Goal: Task Accomplishment & Management: Manage account settings

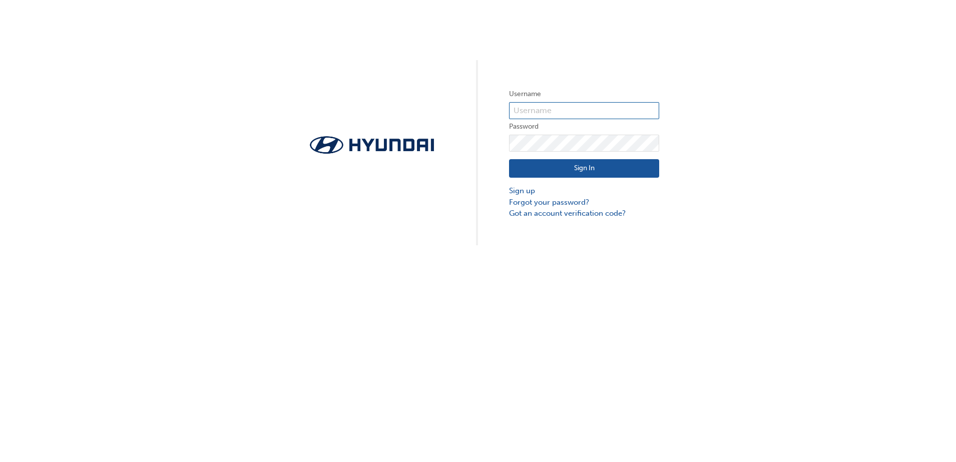
type input "11075"
click at [572, 172] on button "Sign In" at bounding box center [584, 168] width 150 height 19
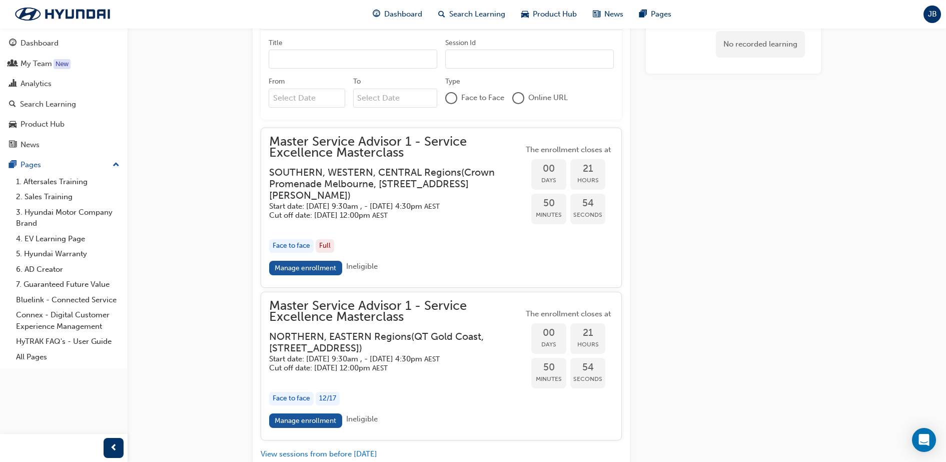
scroll to position [986, 0]
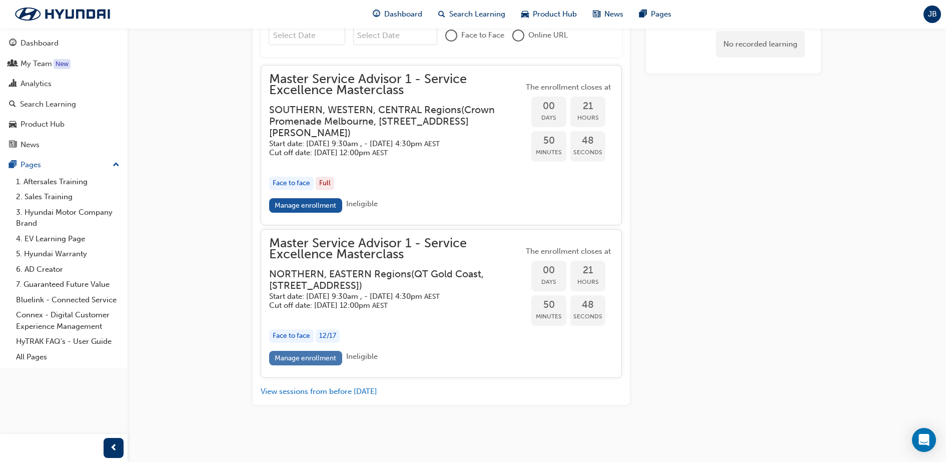
click at [288, 359] on link "Manage enrollment" at bounding box center [305, 358] width 73 height 15
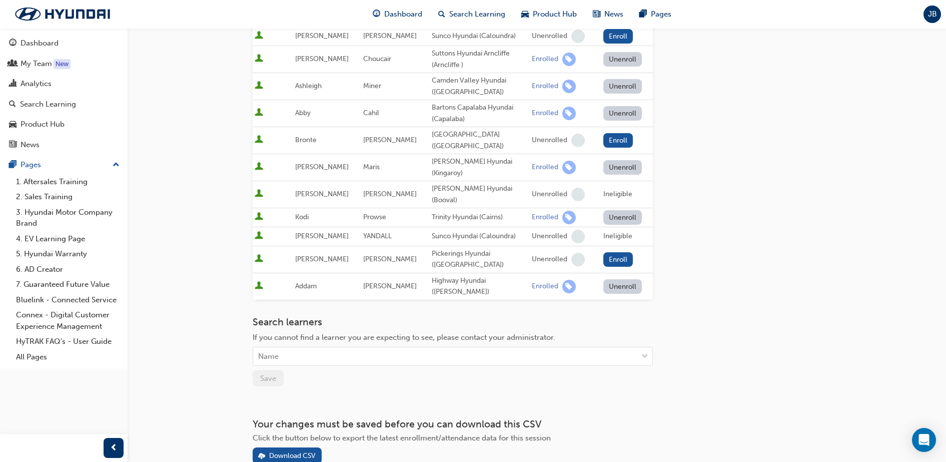
scroll to position [433, 0]
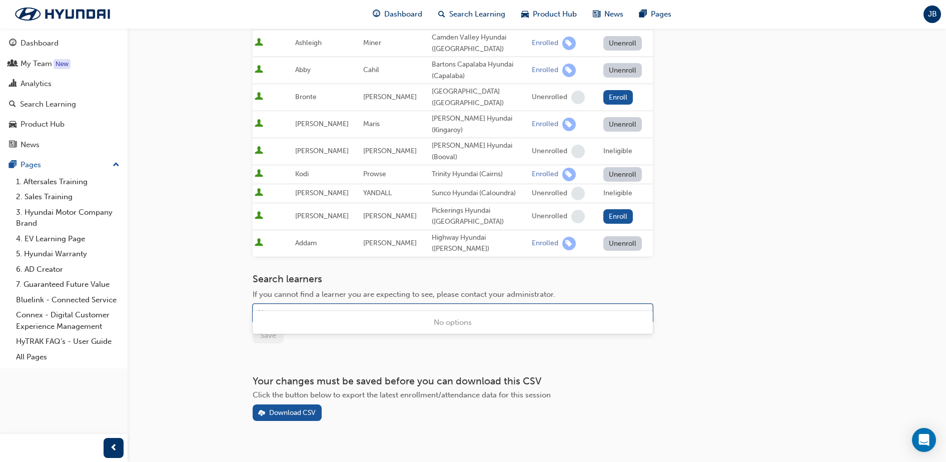
click at [341, 305] on div "Name" at bounding box center [445, 314] width 384 height 18
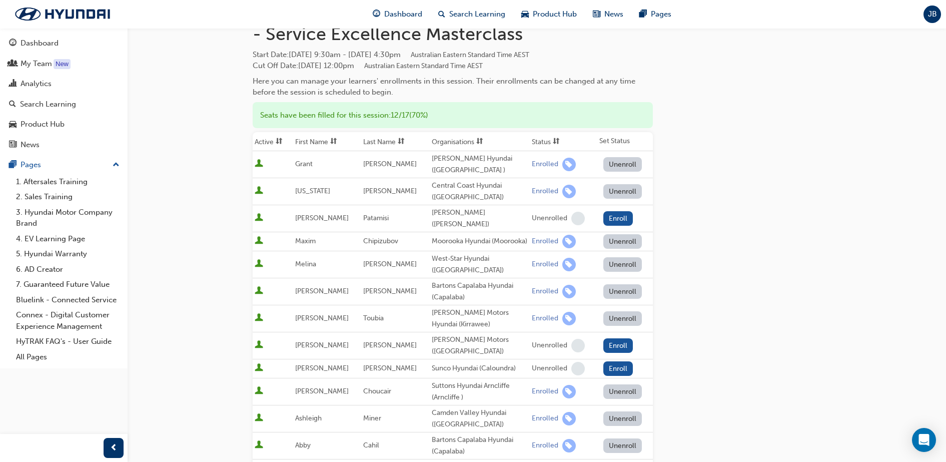
scroll to position [371, 0]
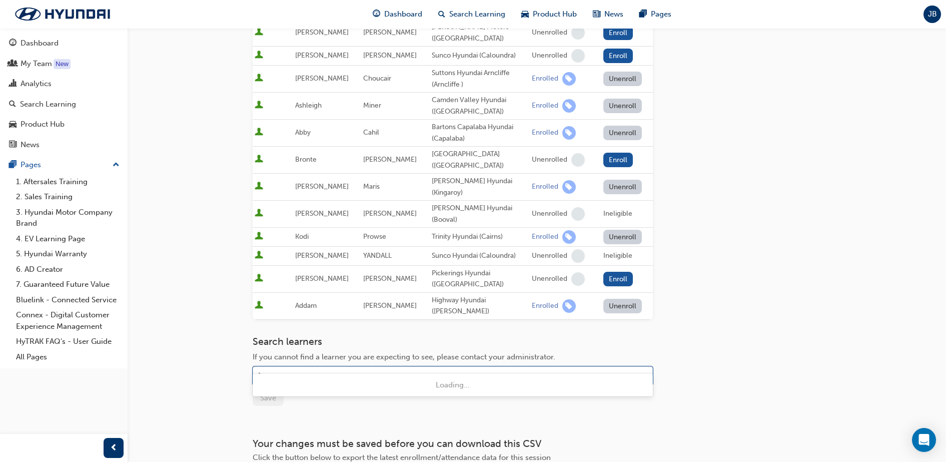
type input "briell"
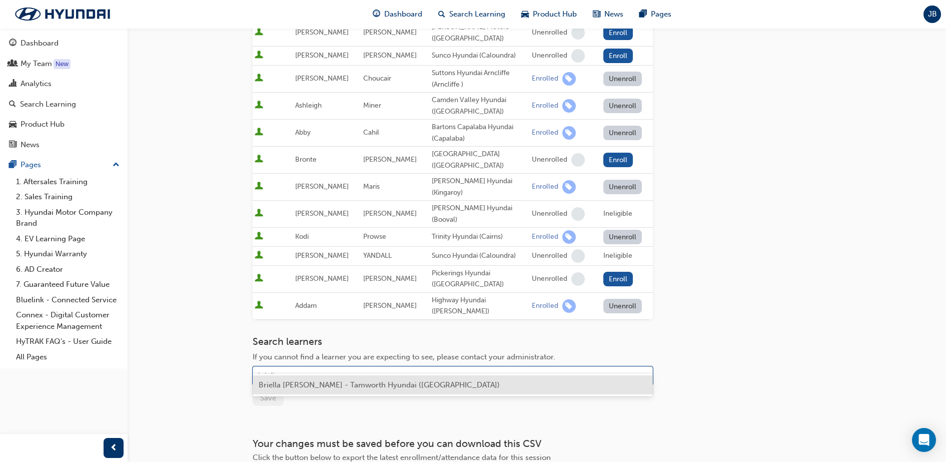
click at [367, 387] on span "Briella [PERSON_NAME] - Tamworth Hyundai ([GEOGRAPHIC_DATA])" at bounding box center [379, 384] width 241 height 9
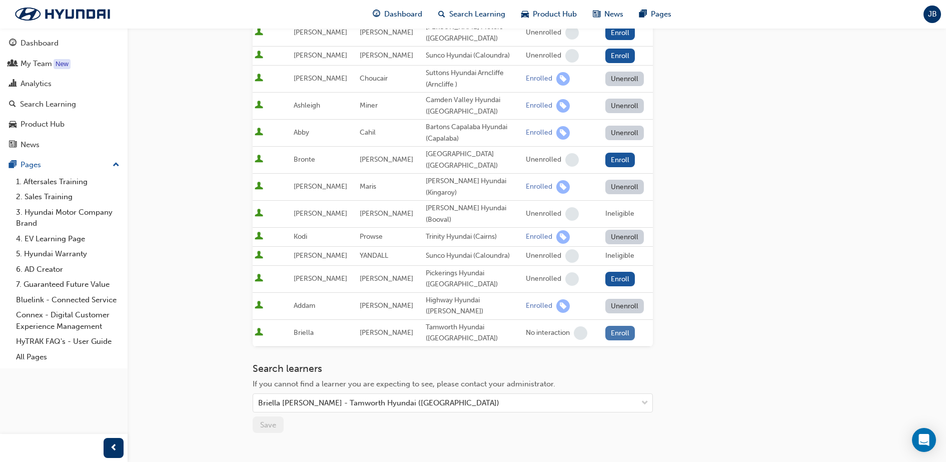
click at [613, 326] on button "Enroll" at bounding box center [620, 333] width 30 height 15
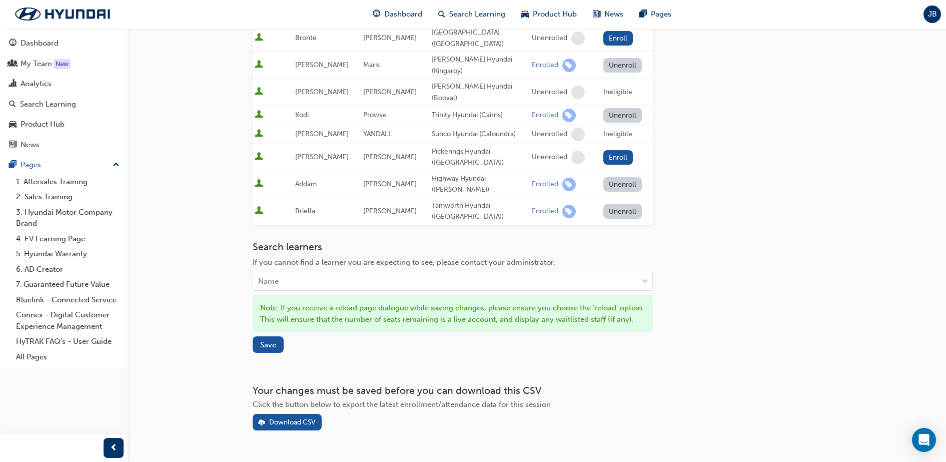
scroll to position [513, 0]
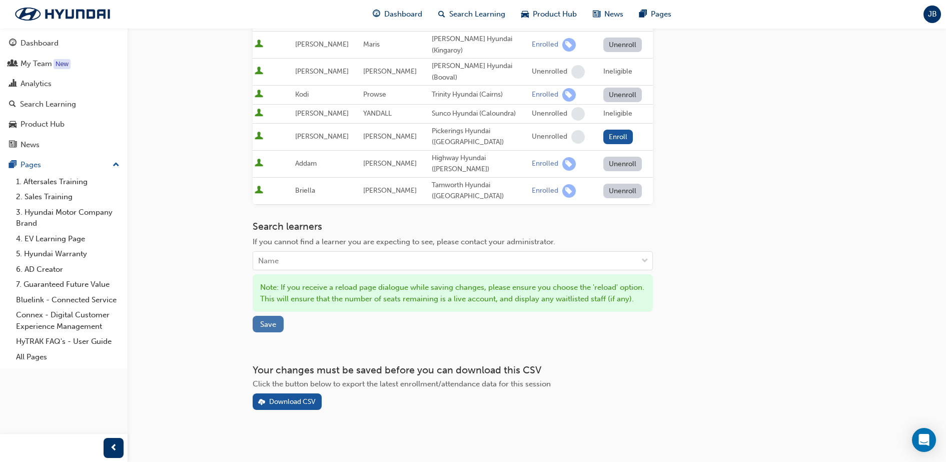
click at [264, 320] on span "Save" at bounding box center [268, 324] width 16 height 9
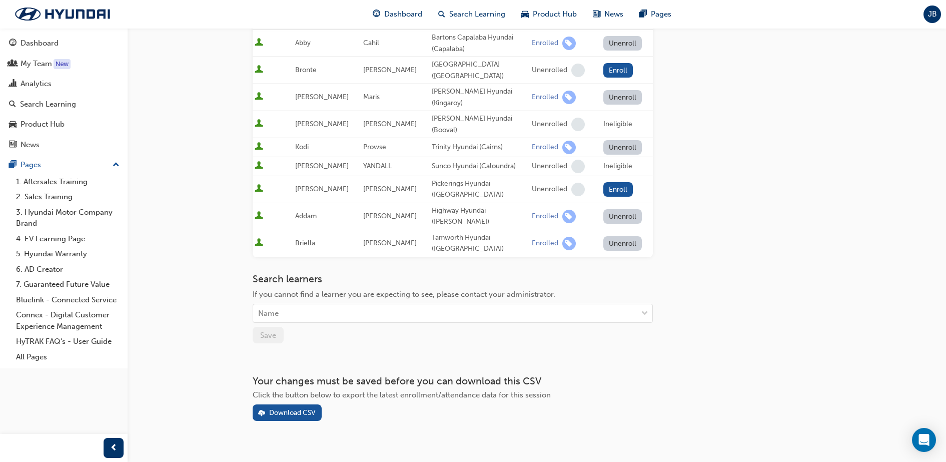
scroll to position [0, 0]
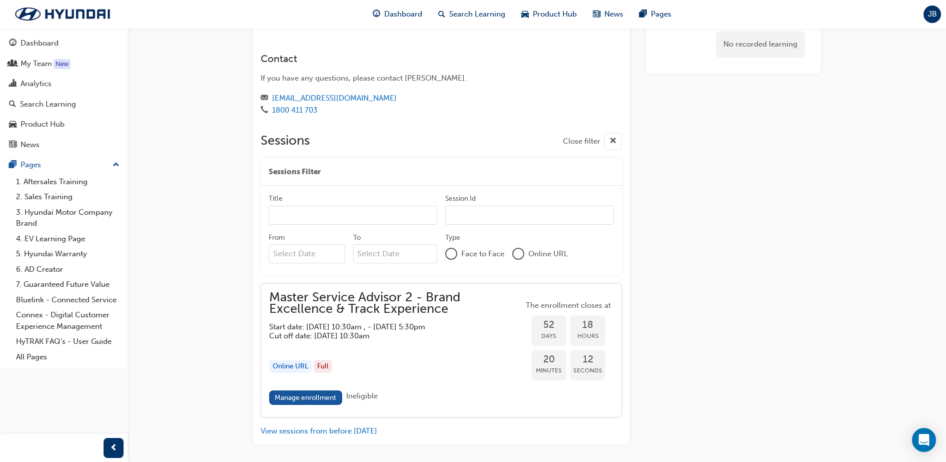
scroll to position [811, 0]
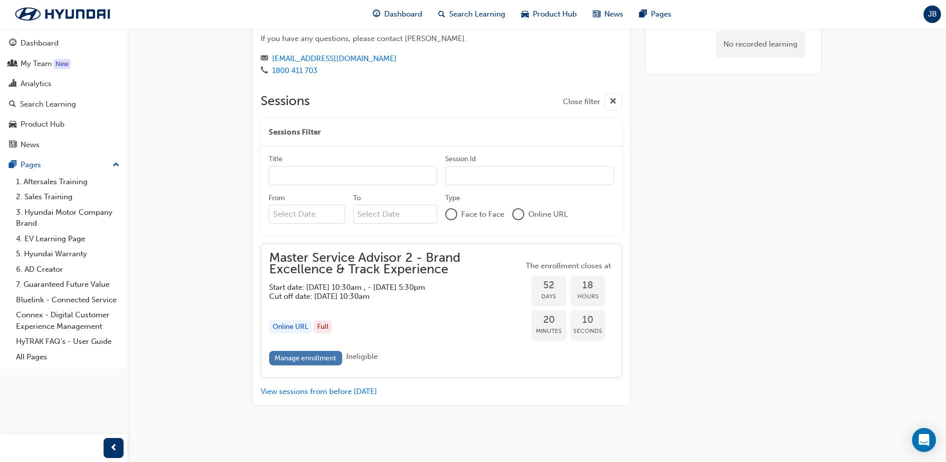
click at [322, 358] on link "Manage enrollment" at bounding box center [305, 358] width 73 height 15
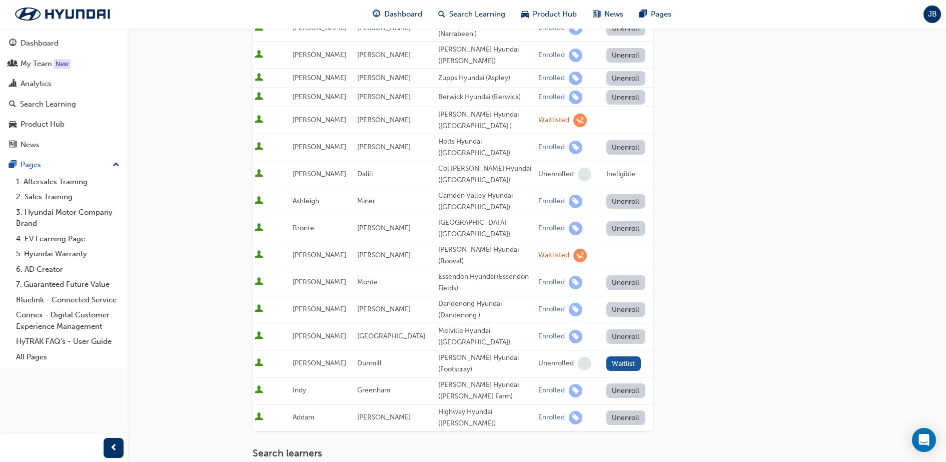
scroll to position [688, 0]
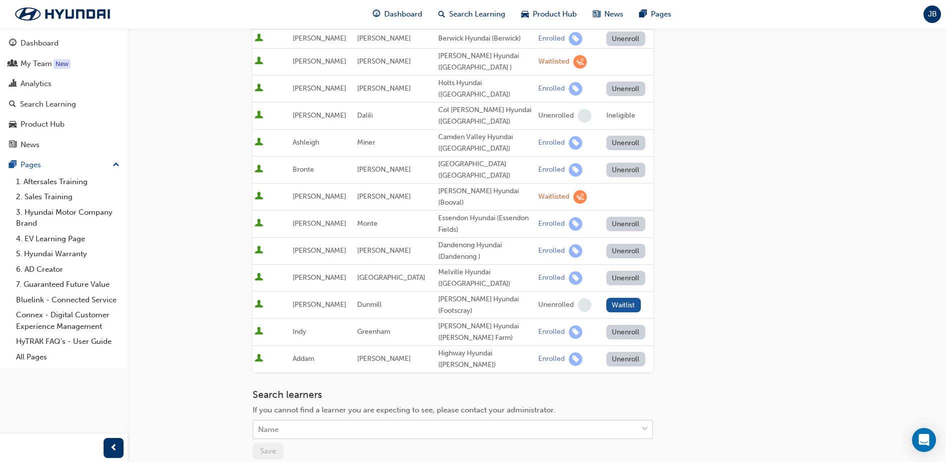
click at [379, 421] on div "Name" at bounding box center [445, 430] width 384 height 18
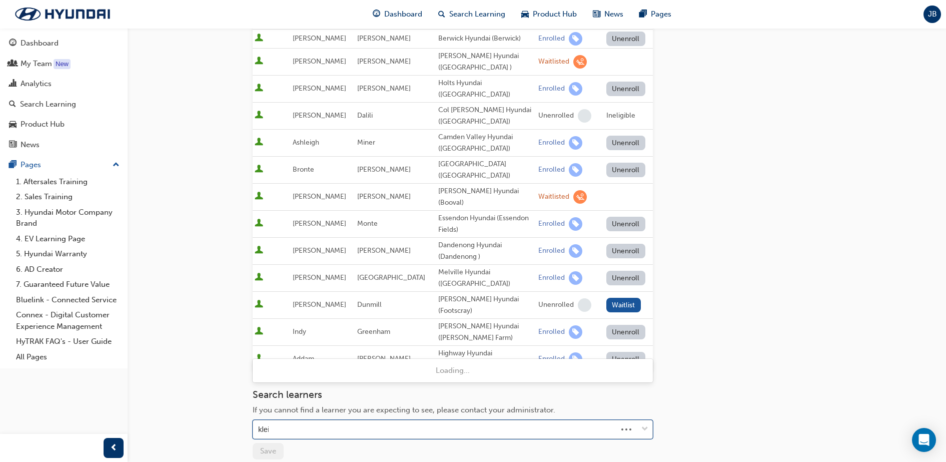
type input "[PERSON_NAME]"
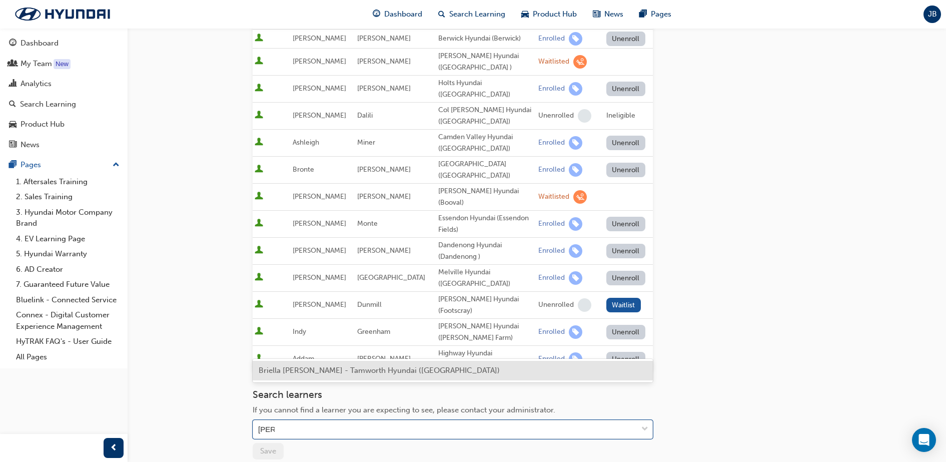
click at [363, 366] on span "Briella [PERSON_NAME] - Tamworth Hyundai ([GEOGRAPHIC_DATA])" at bounding box center [379, 370] width 241 height 9
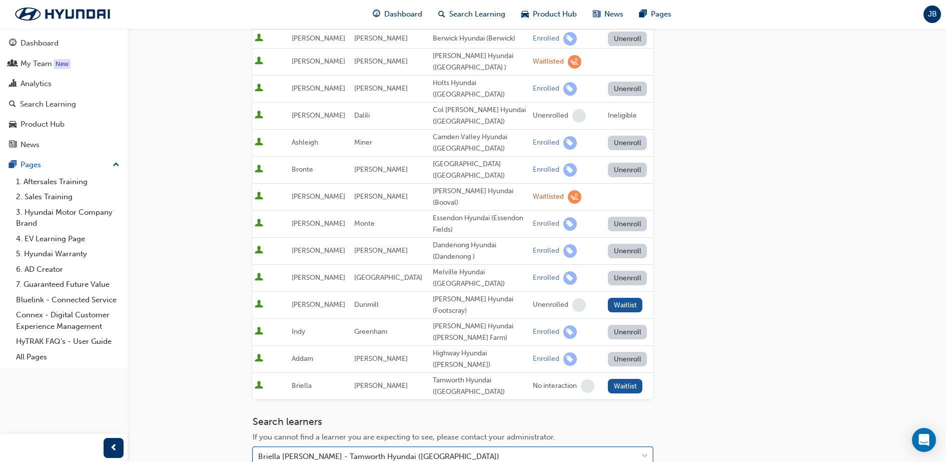
click at [608, 379] on button "Waitlist" at bounding box center [625, 386] width 35 height 15
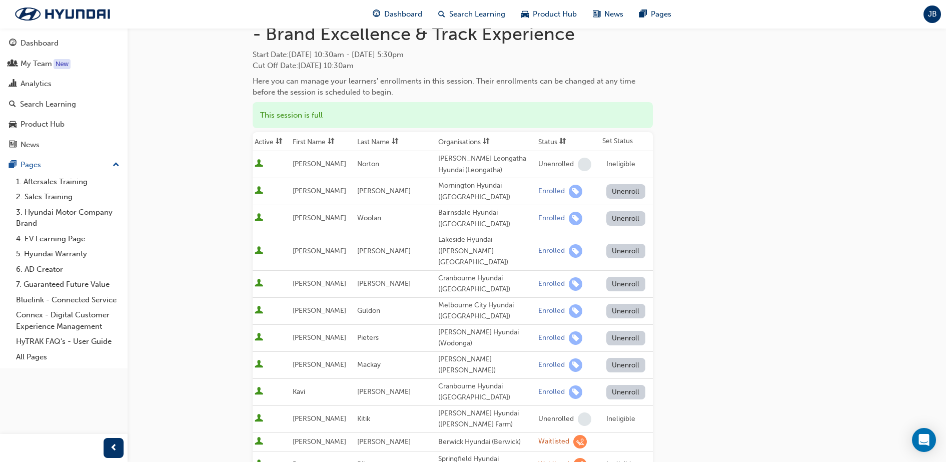
scroll to position [0, 0]
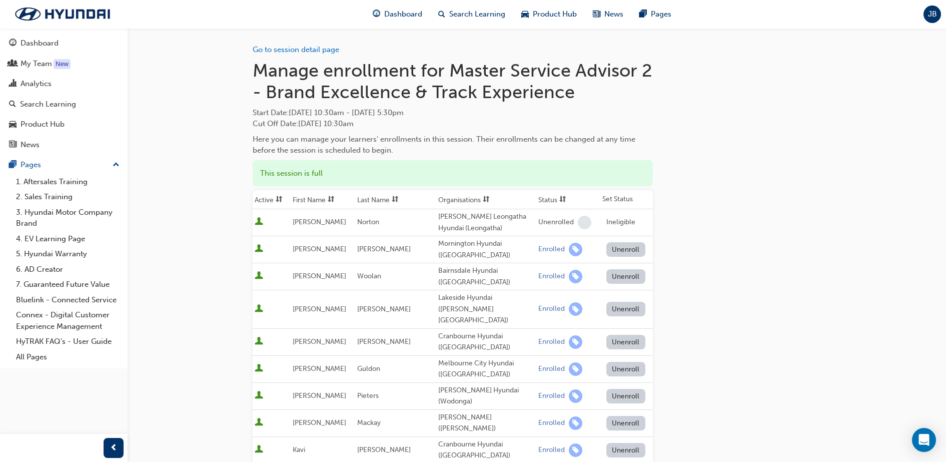
click at [304, 54] on div "Go to session detail page" at bounding box center [453, 42] width 400 height 28
click at [305, 51] on link "Go to session detail page" at bounding box center [296, 49] width 87 height 9
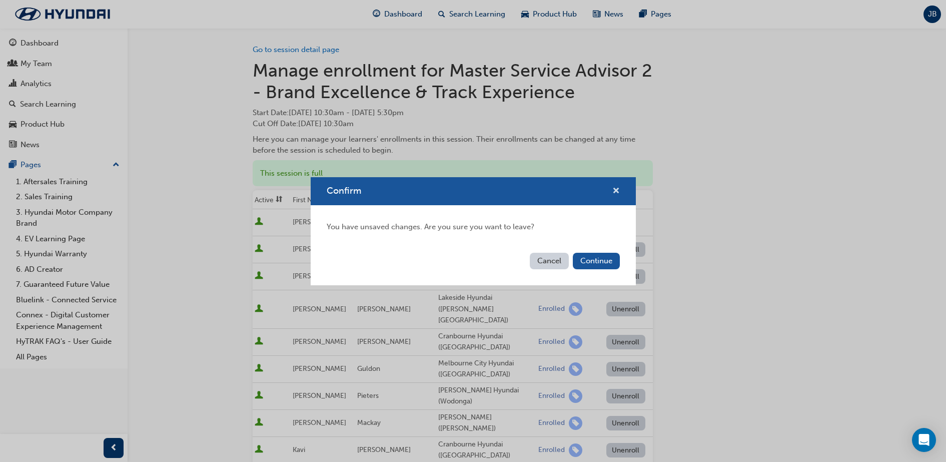
click at [616, 188] on span "cross-icon" at bounding box center [616, 191] width 8 height 9
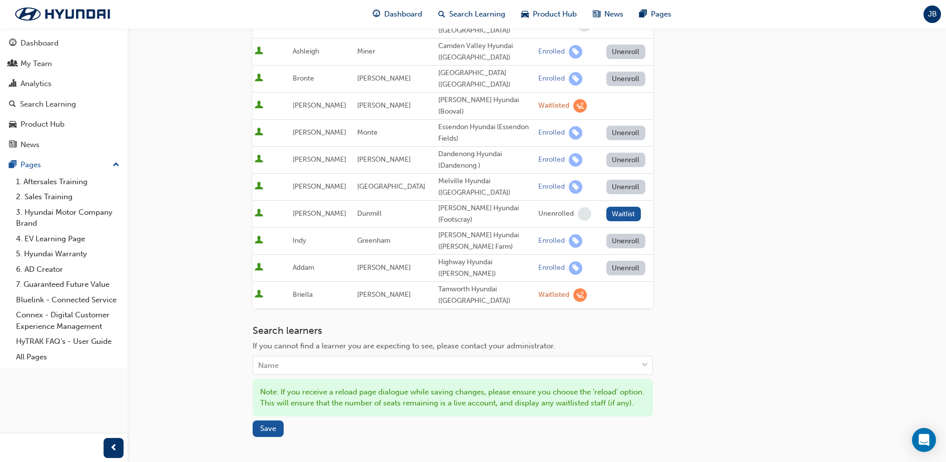
scroll to position [816, 0]
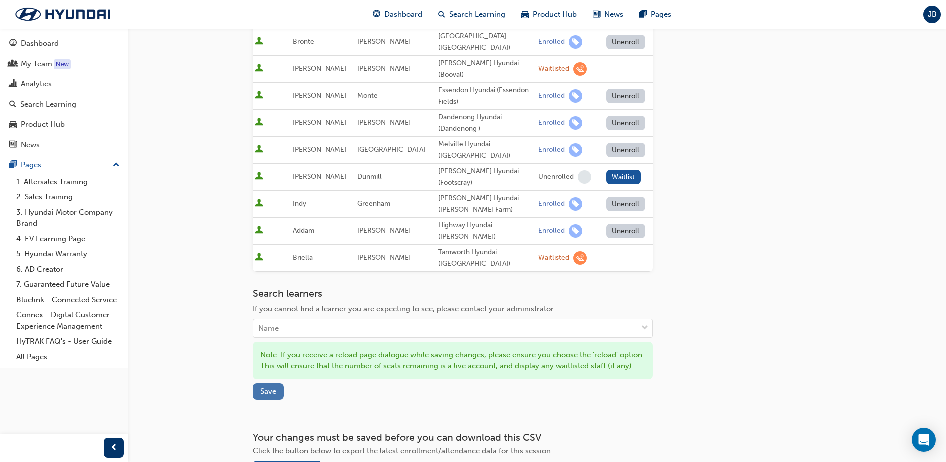
click at [274, 387] on span "Save" at bounding box center [268, 391] width 16 height 9
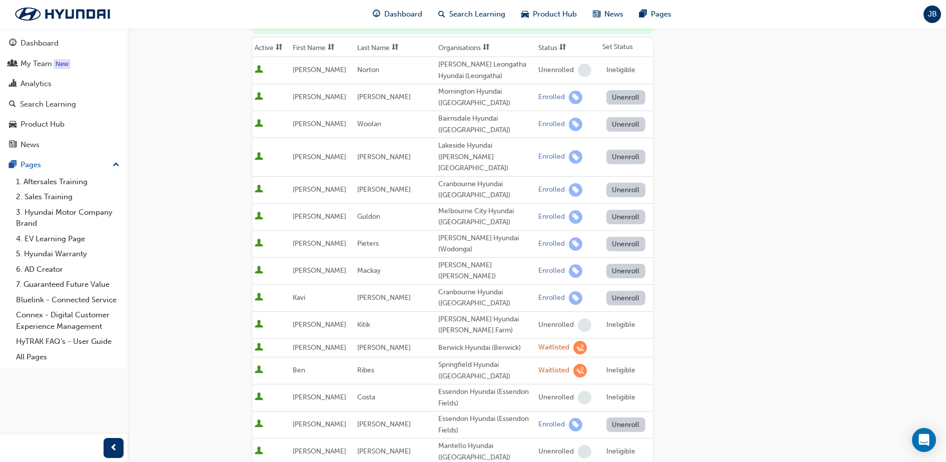
scroll to position [0, 0]
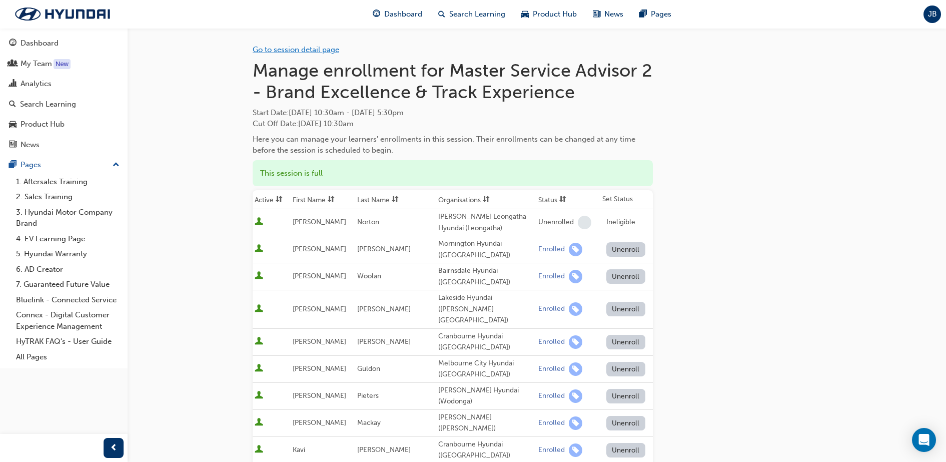
click at [283, 48] on link "Go to session detail page" at bounding box center [296, 49] width 87 height 9
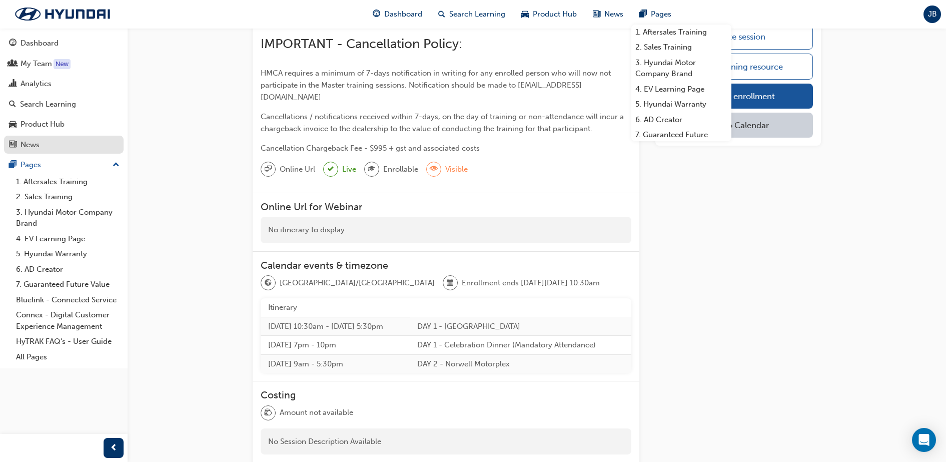
scroll to position [563, 0]
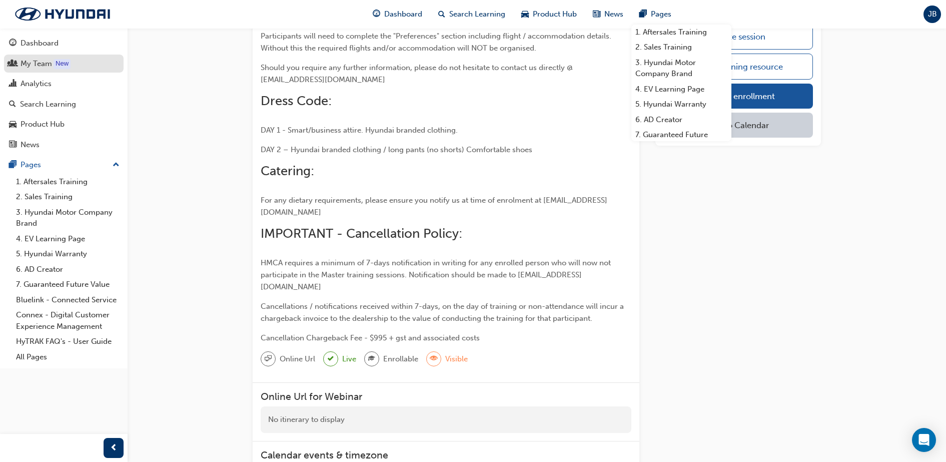
click at [33, 66] on div "My Team" at bounding box center [37, 64] width 32 height 12
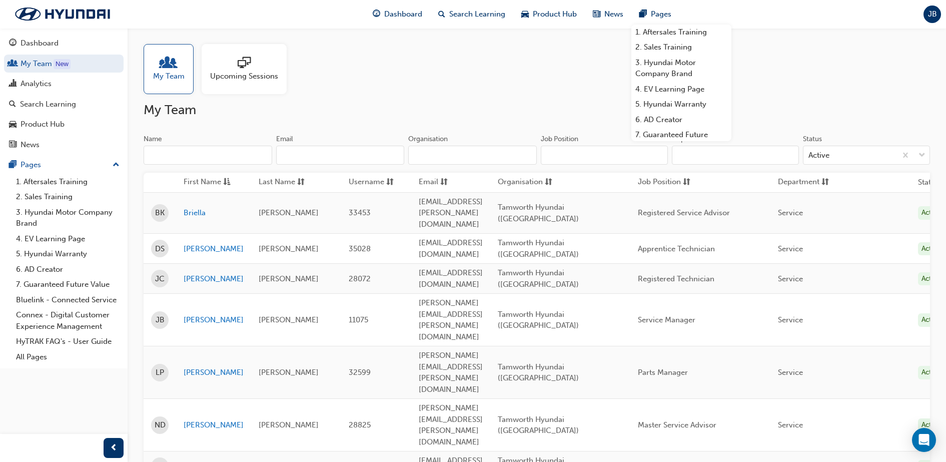
click at [251, 71] on span "Upcoming Sessions" at bounding box center [244, 77] width 68 height 12
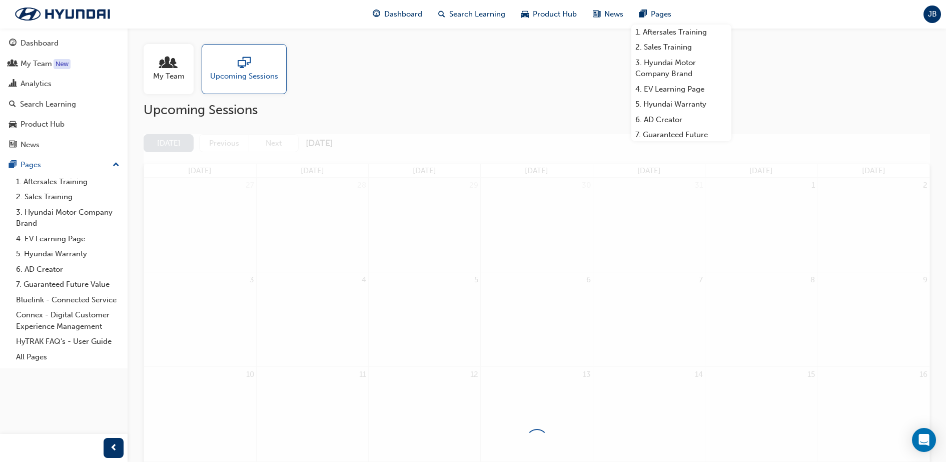
click at [181, 73] on span "My Team" at bounding box center [169, 77] width 32 height 12
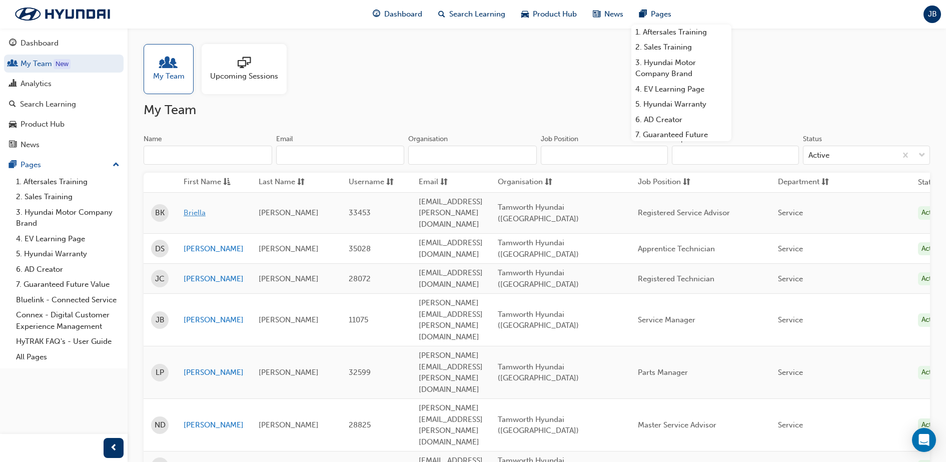
click at [192, 207] on link "Briella" at bounding box center [214, 213] width 60 height 12
click at [195, 273] on link "[PERSON_NAME]" at bounding box center [214, 279] width 60 height 12
click at [207, 461] on link "Resvil" at bounding box center [214, 467] width 60 height 12
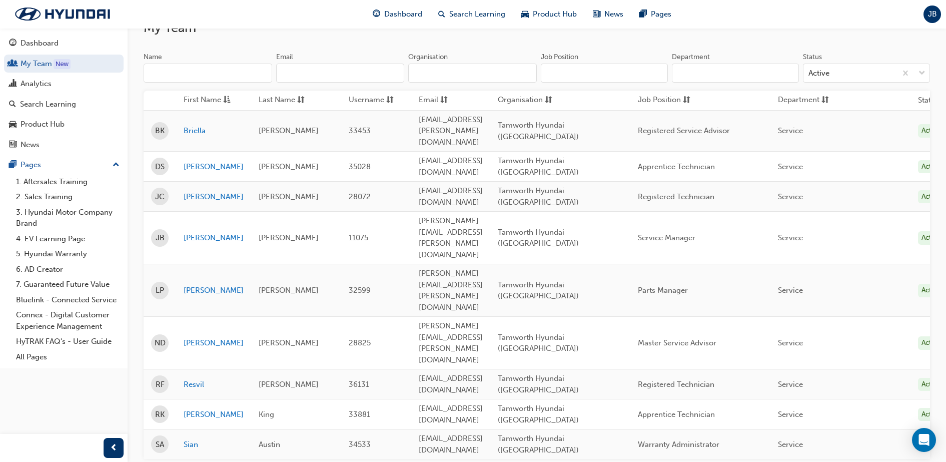
scroll to position [84, 0]
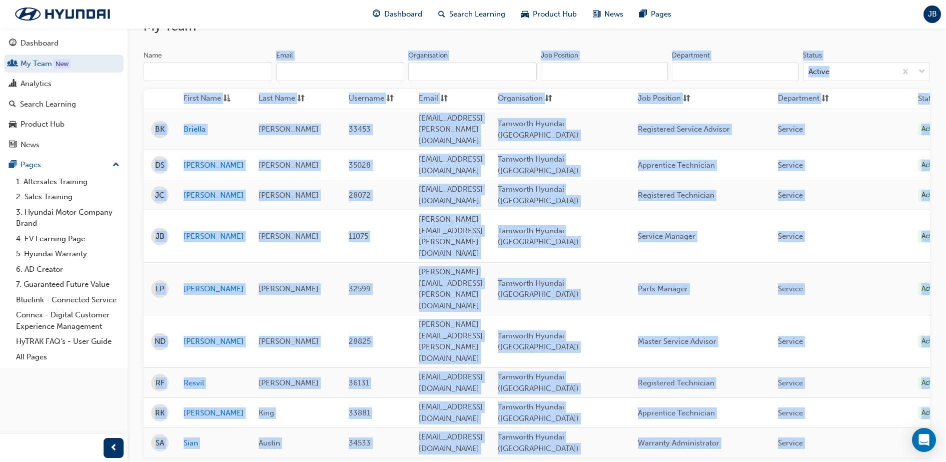
drag, startPoint x: 598, startPoint y: 413, endPoint x: 192, endPoint y: 41, distance: 551.4
click at [192, 41] on div "My Team Upcoming Sessions My Team Name Email Organisation Job Position Departme…" at bounding box center [537, 244] width 819 height 601
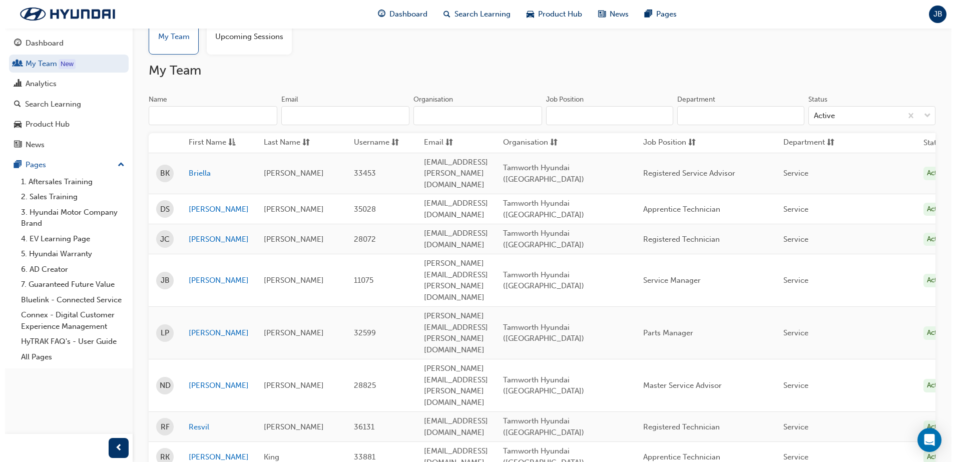
scroll to position [0, 0]
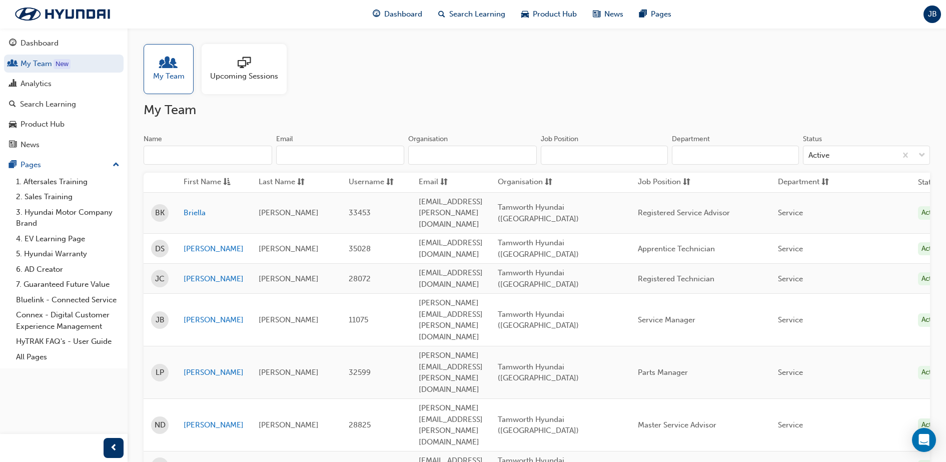
click at [448, 98] on div "My Team Upcoming Sessions My Team Name Email Organisation Job Position Departme…" at bounding box center [537, 328] width 819 height 601
click at [188, 207] on link "Briella" at bounding box center [214, 213] width 60 height 12
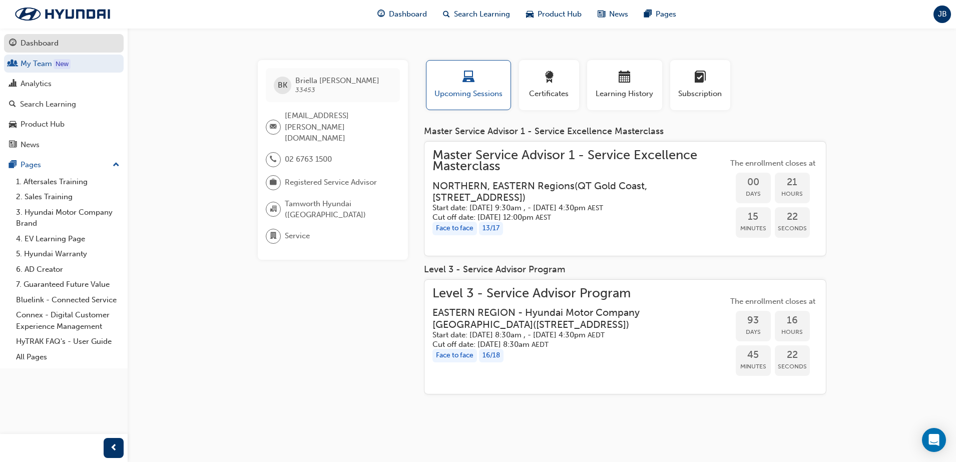
click at [38, 48] on div "Dashboard" at bounding box center [40, 44] width 38 height 12
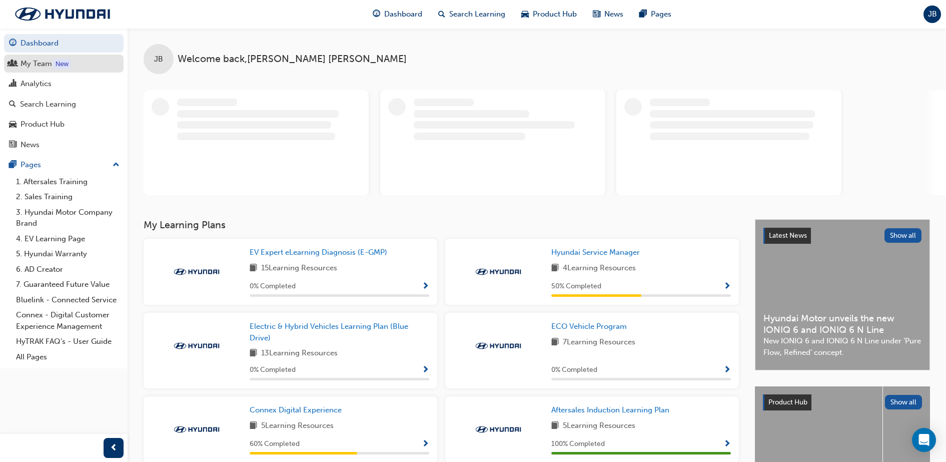
click at [48, 67] on div "My Team" at bounding box center [37, 64] width 32 height 12
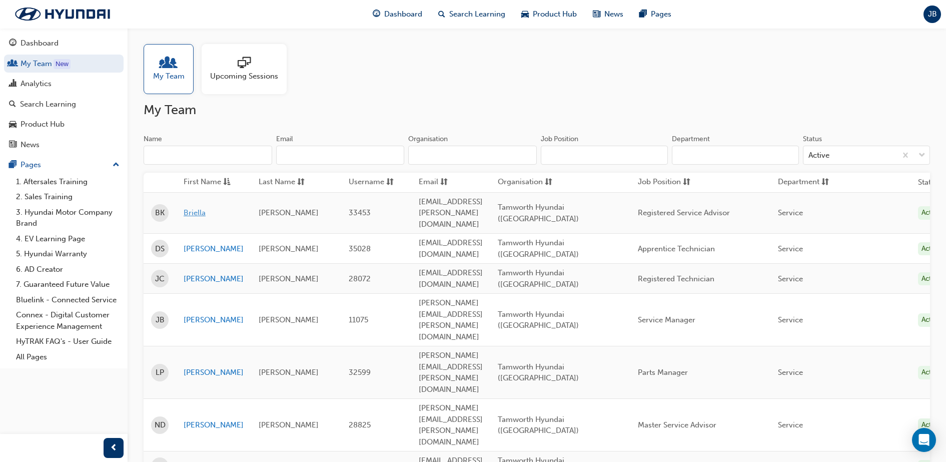
click at [204, 207] on link "Briella" at bounding box center [214, 213] width 60 height 12
